Goal: Information Seeking & Learning: Learn about a topic

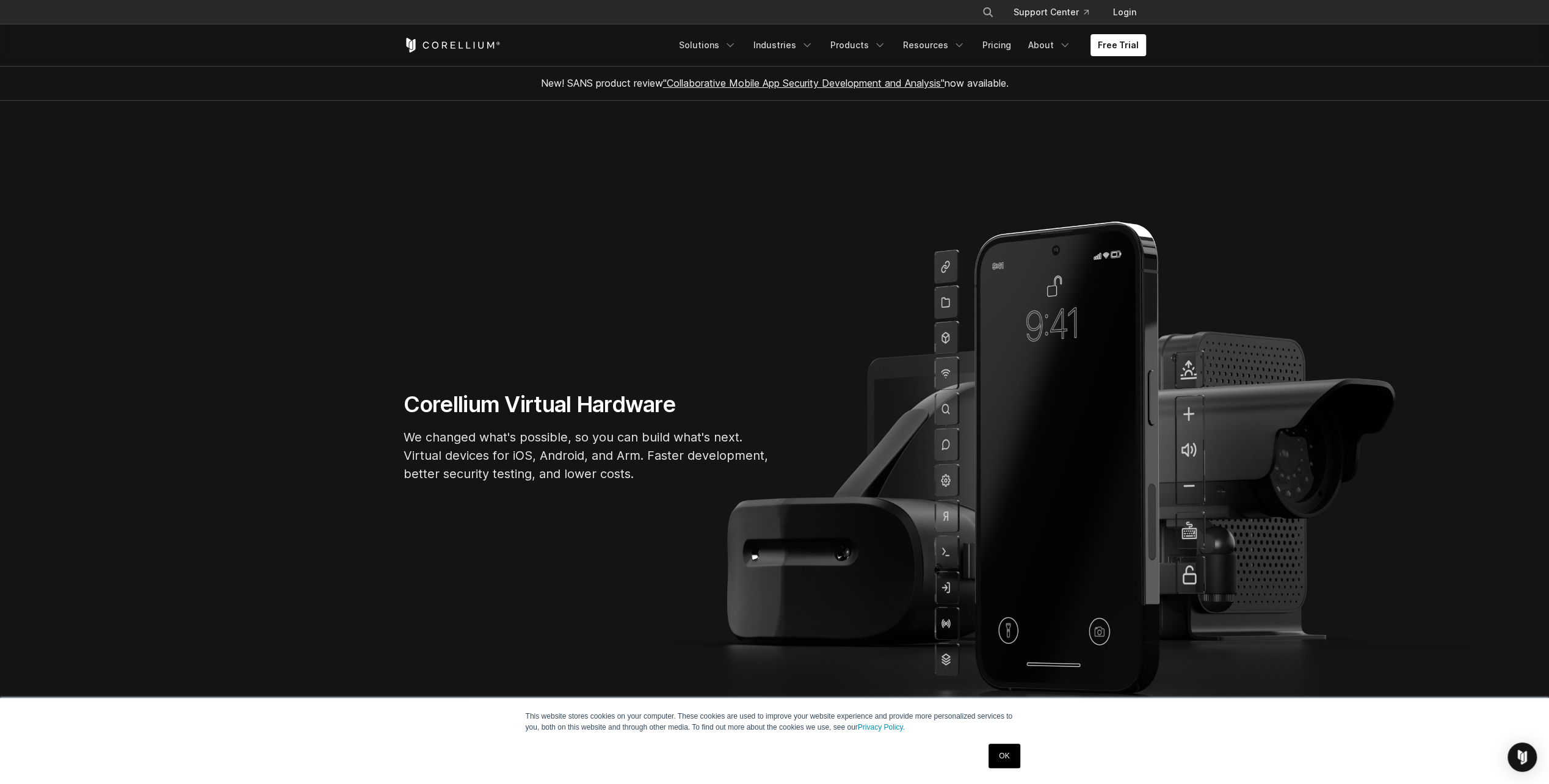
click at [989, 8] on icon "Search" at bounding box center [988, 12] width 10 height 10
click at [894, 12] on input "Search our site..." at bounding box center [924, 12] width 99 height 18
type input "**********"
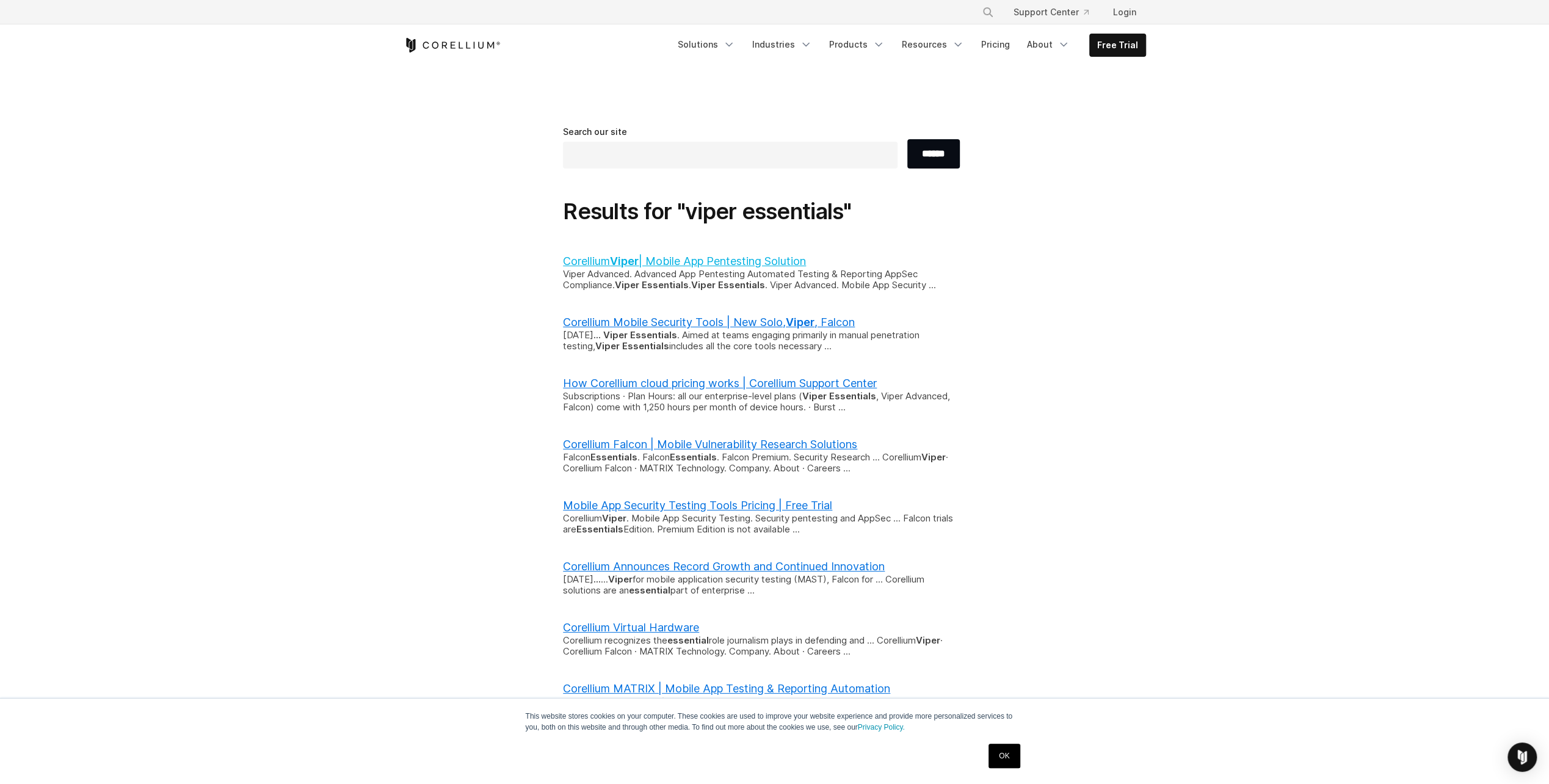
click at [745, 265] on link "Corellium Viper | Mobile App Pentesting Solution" at bounding box center [684, 261] width 243 height 12
